Goal: Learn about a topic

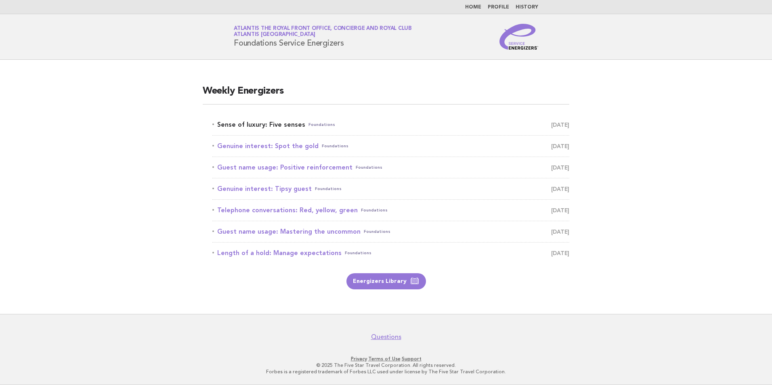
click at [301, 122] on link "Sense of luxury: Five senses Foundations [DATE]" at bounding box center [390, 124] width 357 height 11
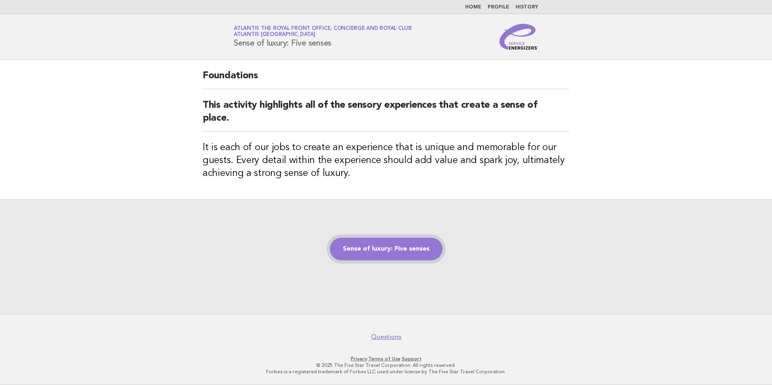
click at [428, 245] on link "Sense of luxury: Five senses" at bounding box center [386, 249] width 113 height 23
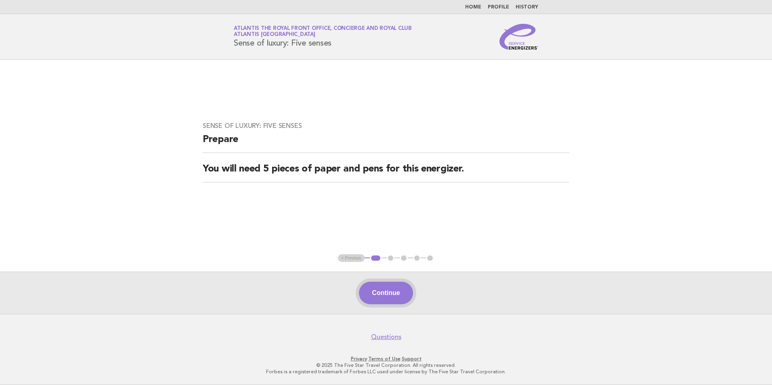
click at [399, 292] on button "Continue" at bounding box center [386, 293] width 54 height 23
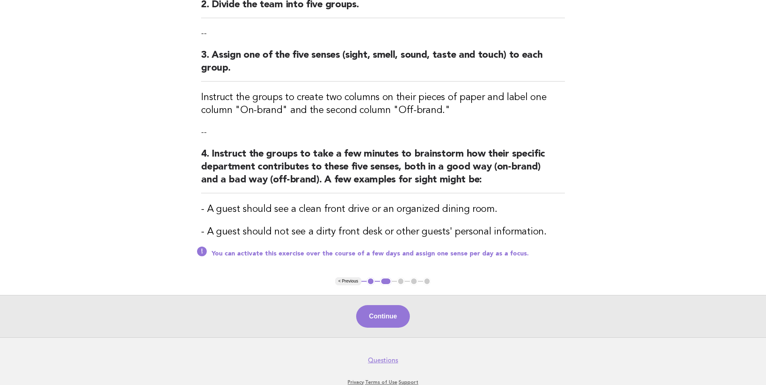
scroll to position [234, 0]
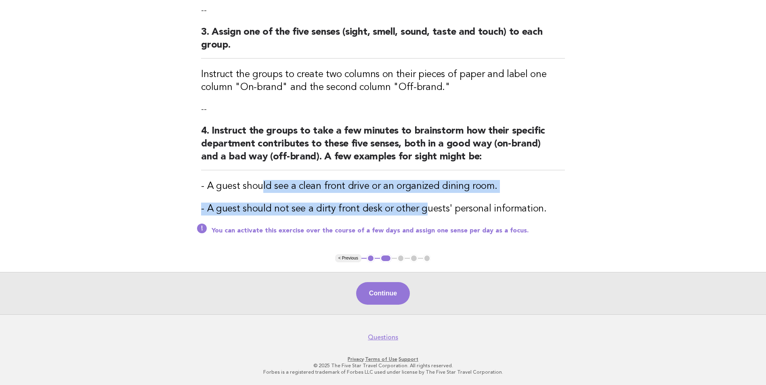
drag, startPoint x: 288, startPoint y: 191, endPoint x: 418, endPoint y: 199, distance: 131.1
click at [418, 199] on div "Sense of luxury: Five senses Activity 1. Explain that experiences are sensory; …" at bounding box center [382, 40] width 383 height 429
click at [374, 296] on button "Continue" at bounding box center [383, 293] width 54 height 23
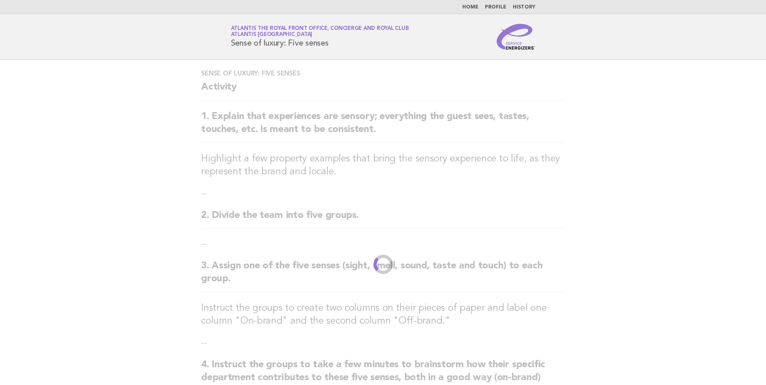
scroll to position [11, 0]
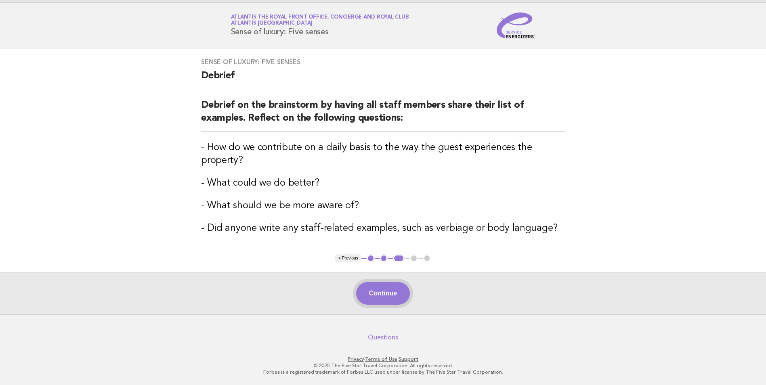
click at [375, 293] on button "Continue" at bounding box center [383, 293] width 54 height 23
